Goal: Information Seeking & Learning: Learn about a topic

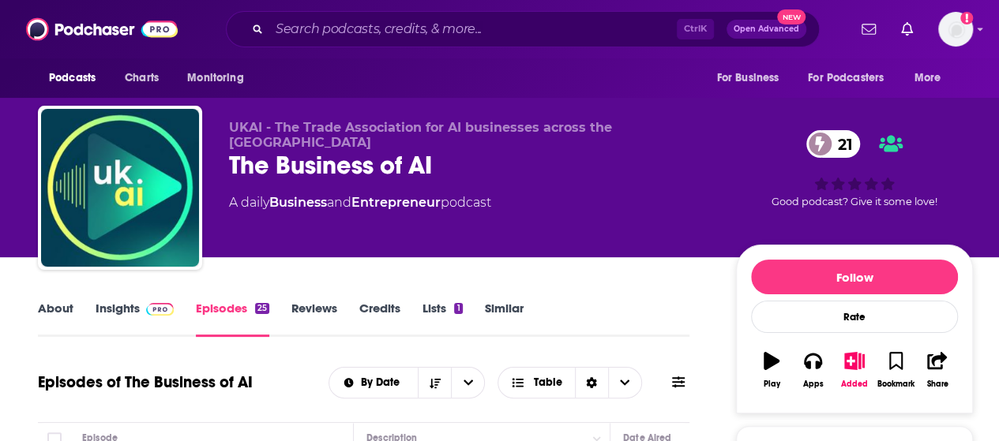
click at [149, 314] on img at bounding box center [160, 309] width 28 height 13
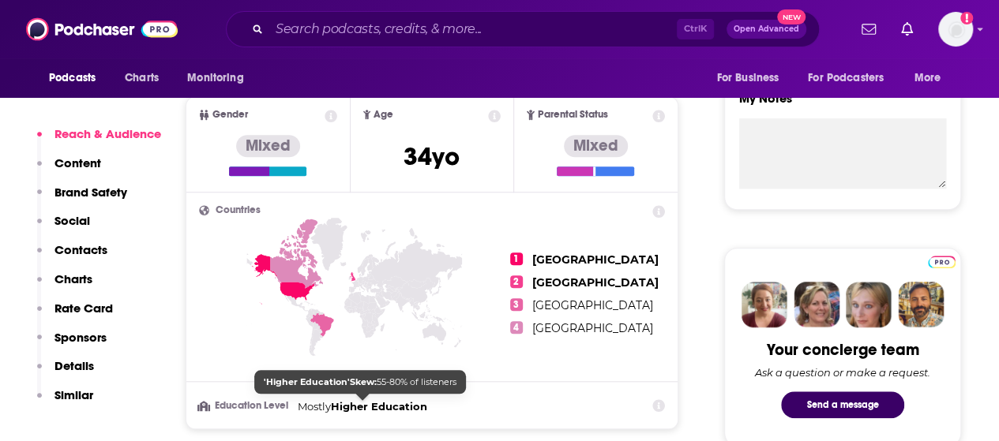
scroll to position [553, 0]
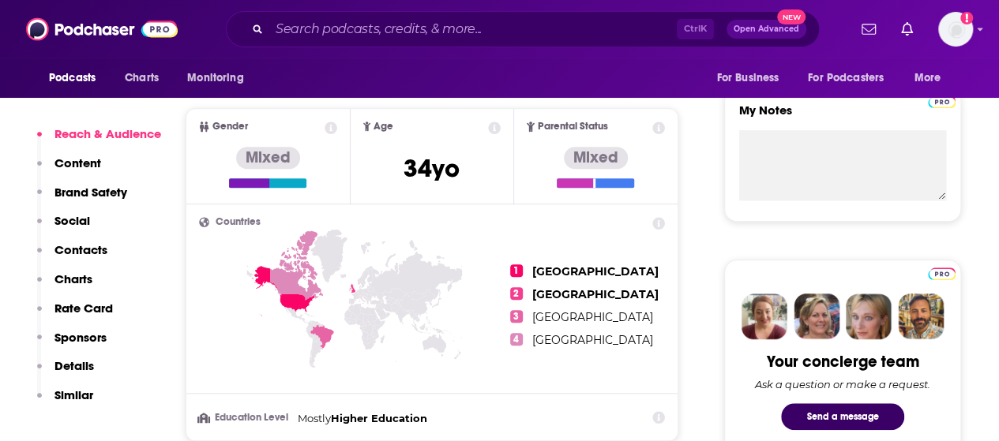
click at [96, 307] on p "Rate Card" at bounding box center [83, 308] width 58 height 15
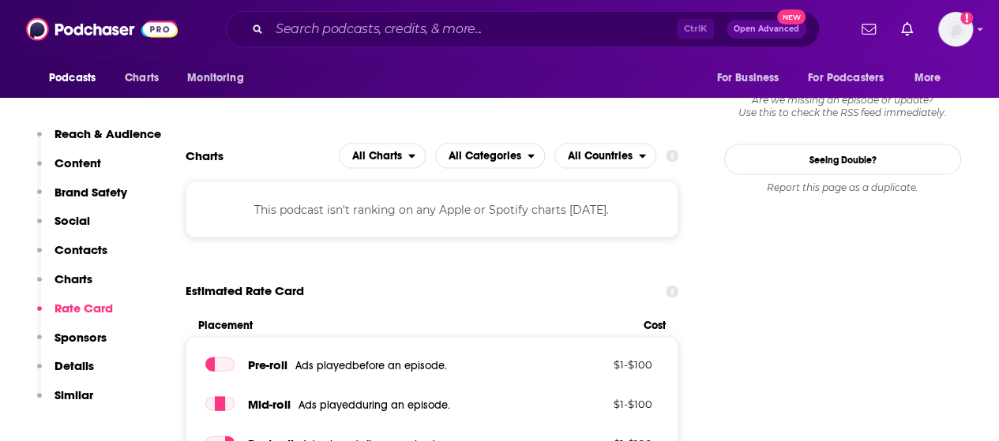
scroll to position [1579, 0]
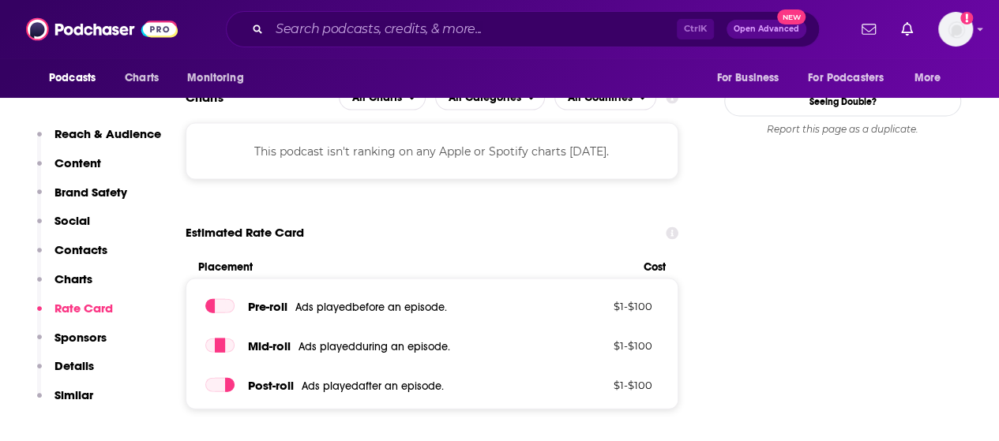
click at [96, 250] on p "Contacts" at bounding box center [80, 249] width 53 height 15
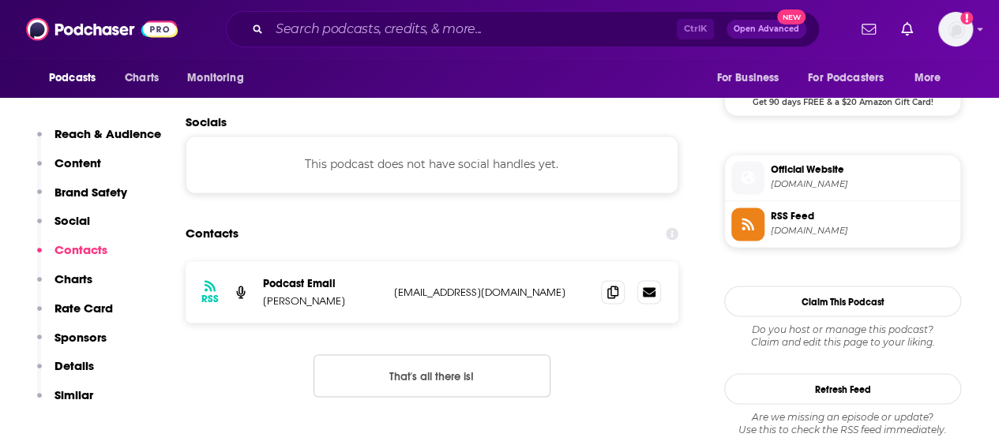
scroll to position [1204, 0]
click at [96, 220] on div "Reach & Audience Content Brand Safety Social Contacts Charts Rate Card Sponsors…" at bounding box center [99, 271] width 124 height 291
click at [79, 219] on p "Social" at bounding box center [72, 220] width 36 height 15
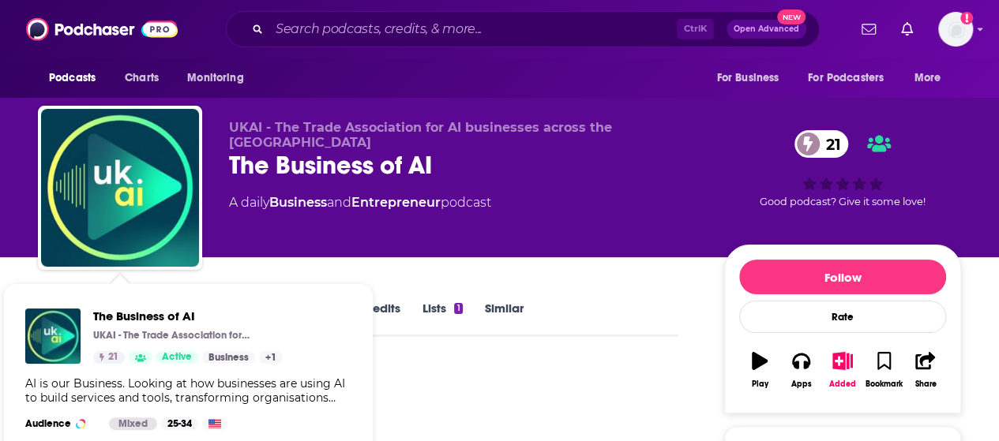
scroll to position [79, 0]
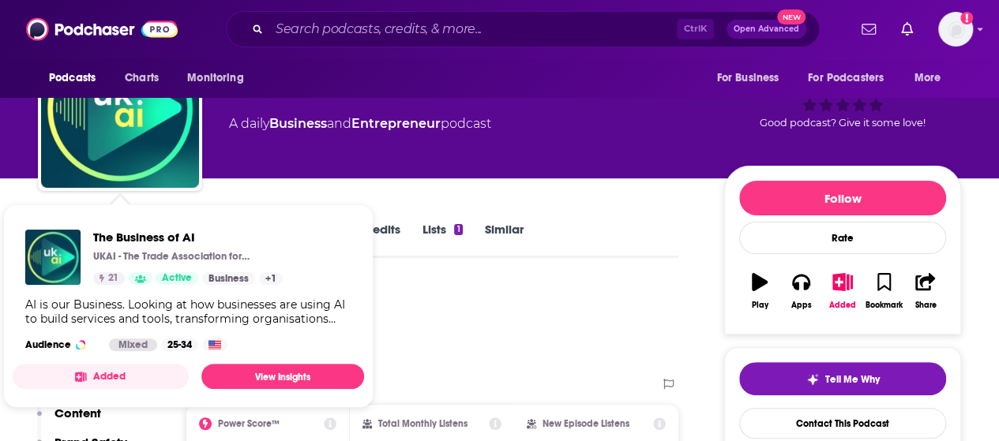
click at [340, 320] on div "AI is our Business. Looking at how businesses are using AI to build services an…" at bounding box center [188, 312] width 326 height 28
click at [470, 319] on div "Podcast Insights" at bounding box center [352, 324] width 628 height 81
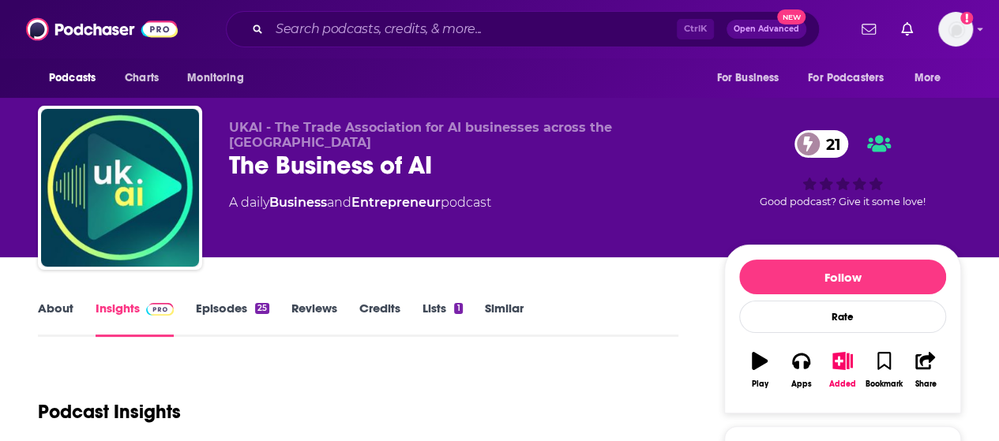
scroll to position [237, 0]
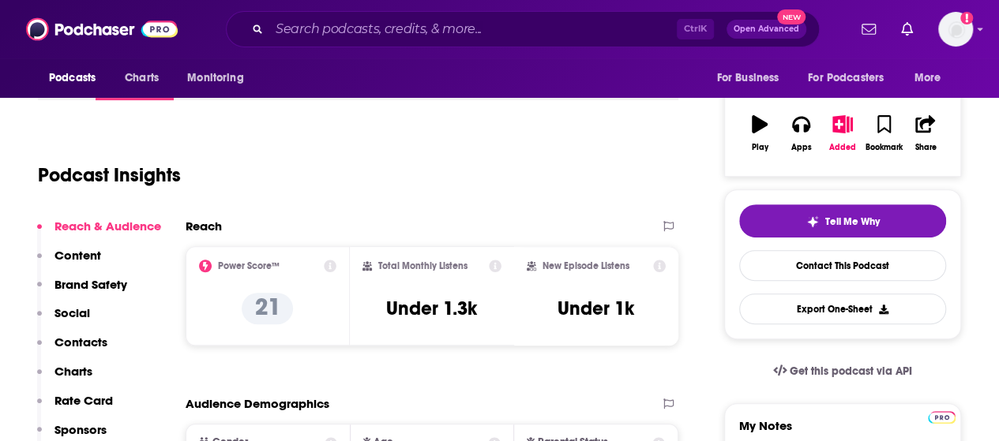
click at [656, 268] on icon at bounding box center [659, 266] width 13 height 13
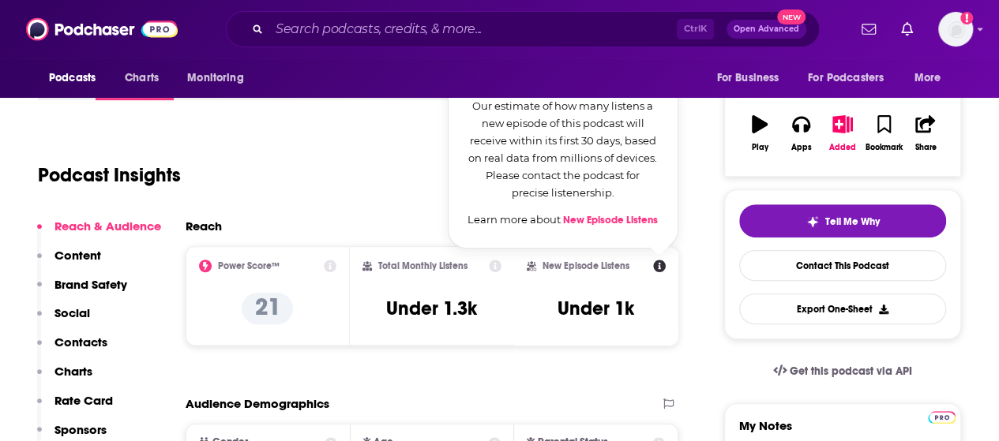
scroll to position [158, 0]
